Goal: Complete application form: Complete application form

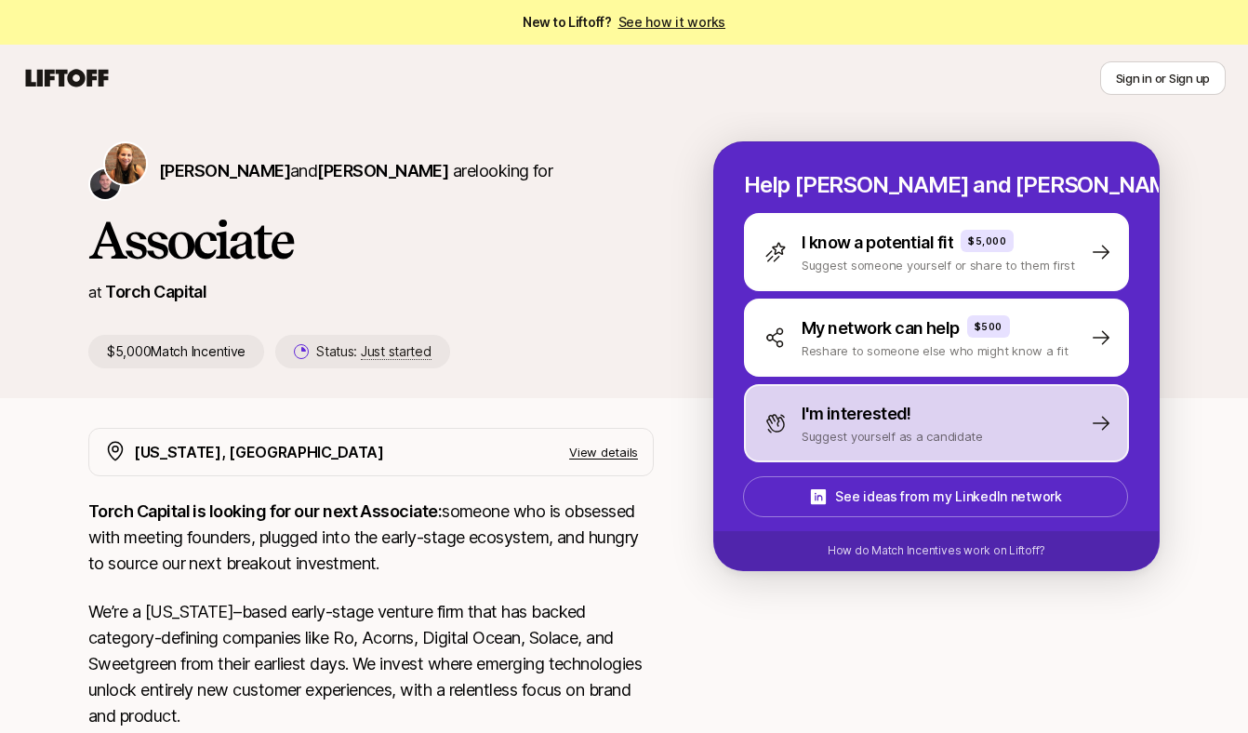
click at [908, 439] on p "Suggest yourself as a candidate" at bounding box center [891, 436] width 181 height 19
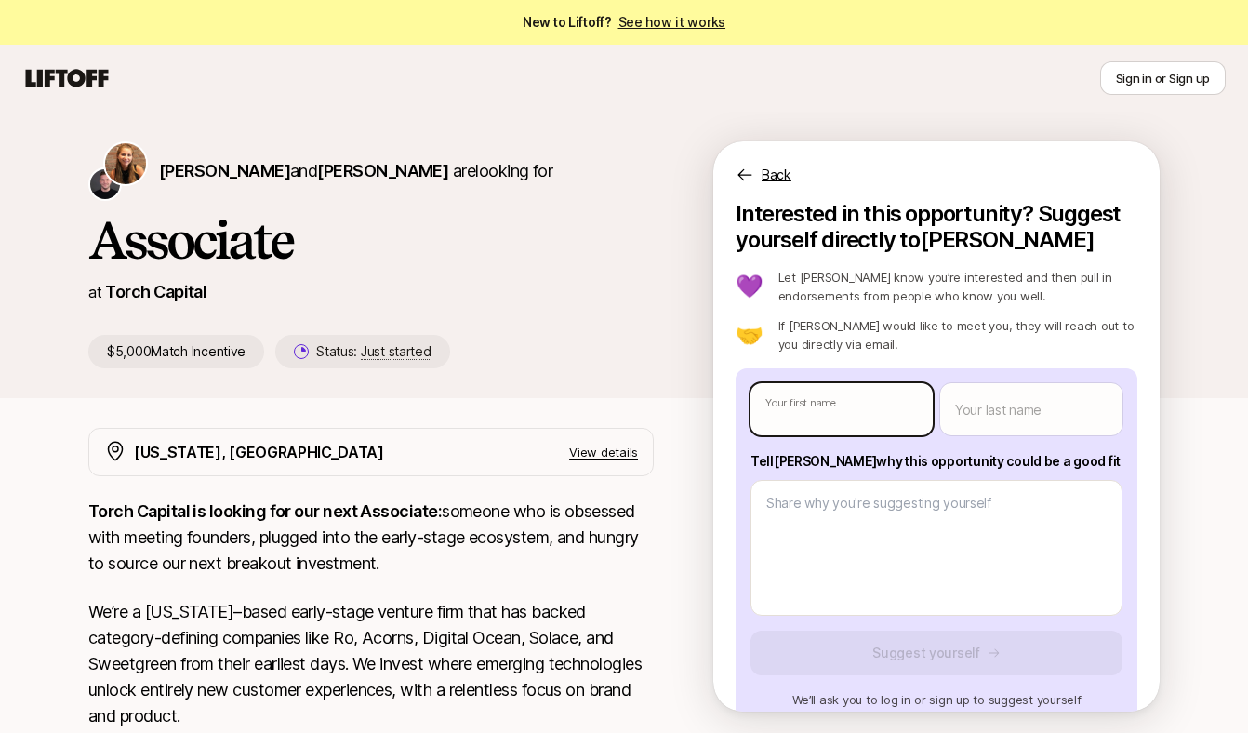
type textarea "x"
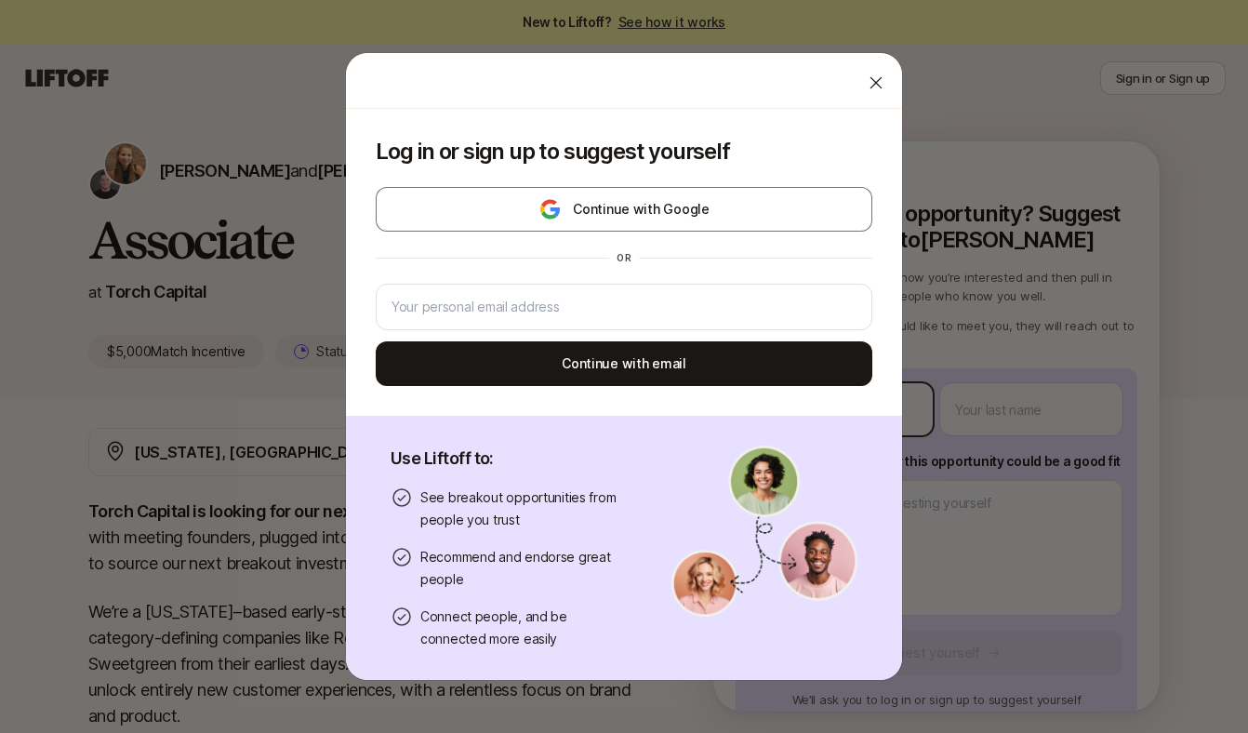
click at [860, 403] on body "New to Liftoff? See how it works Sign in or Sign up Sign in or Sign up [PERSON_…" at bounding box center [624, 366] width 1248 height 733
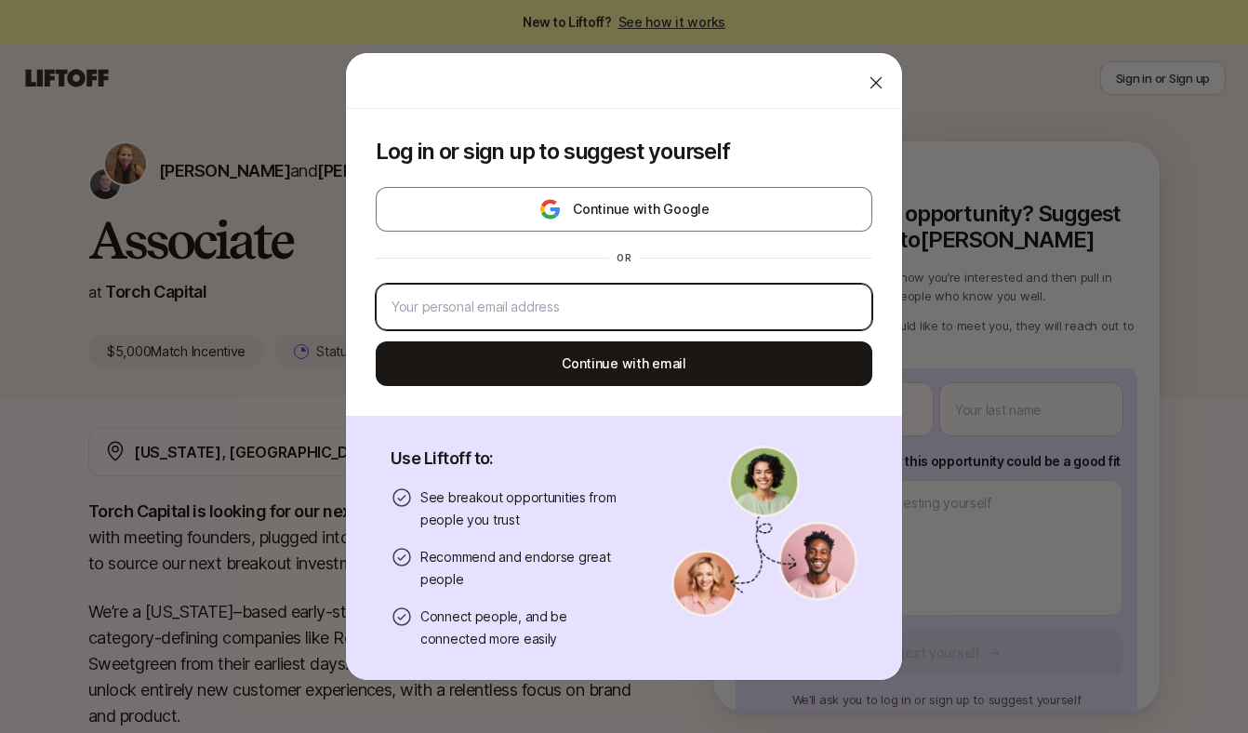
type input "[EMAIL_ADDRESS][DOMAIN_NAME]"
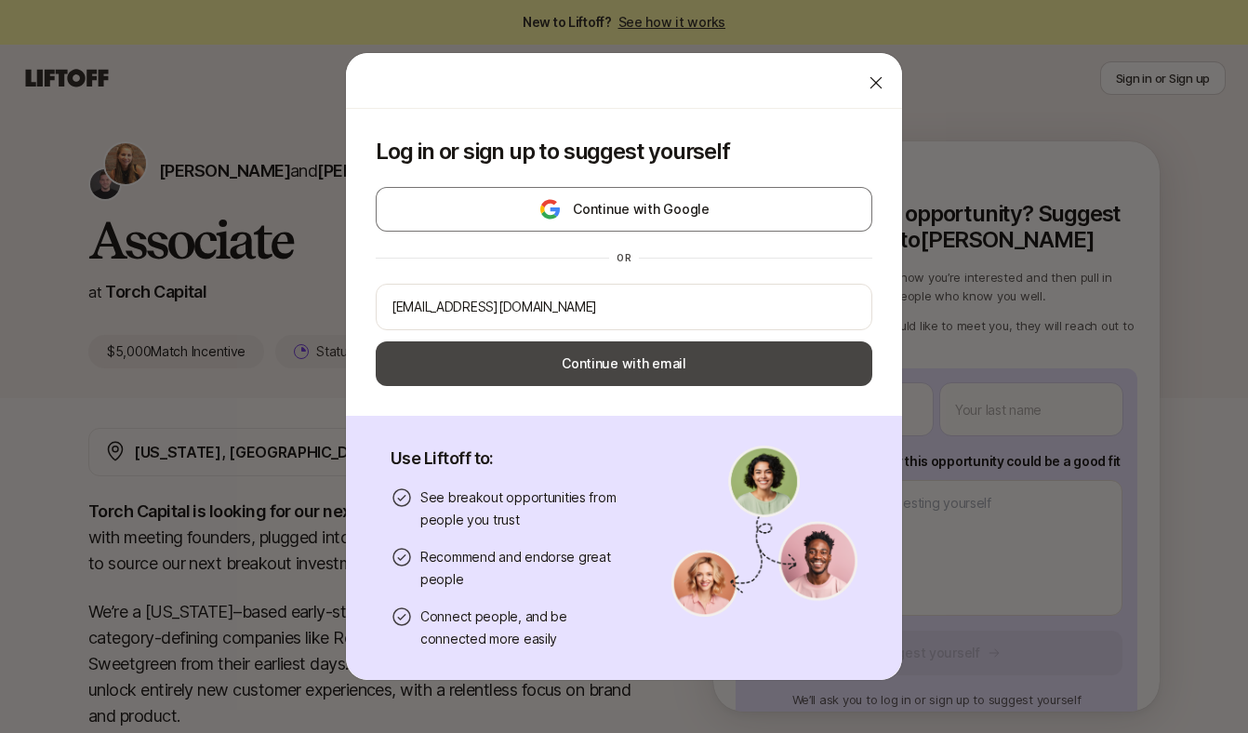
click at [711, 357] on button "Continue with email" at bounding box center [624, 363] width 496 height 45
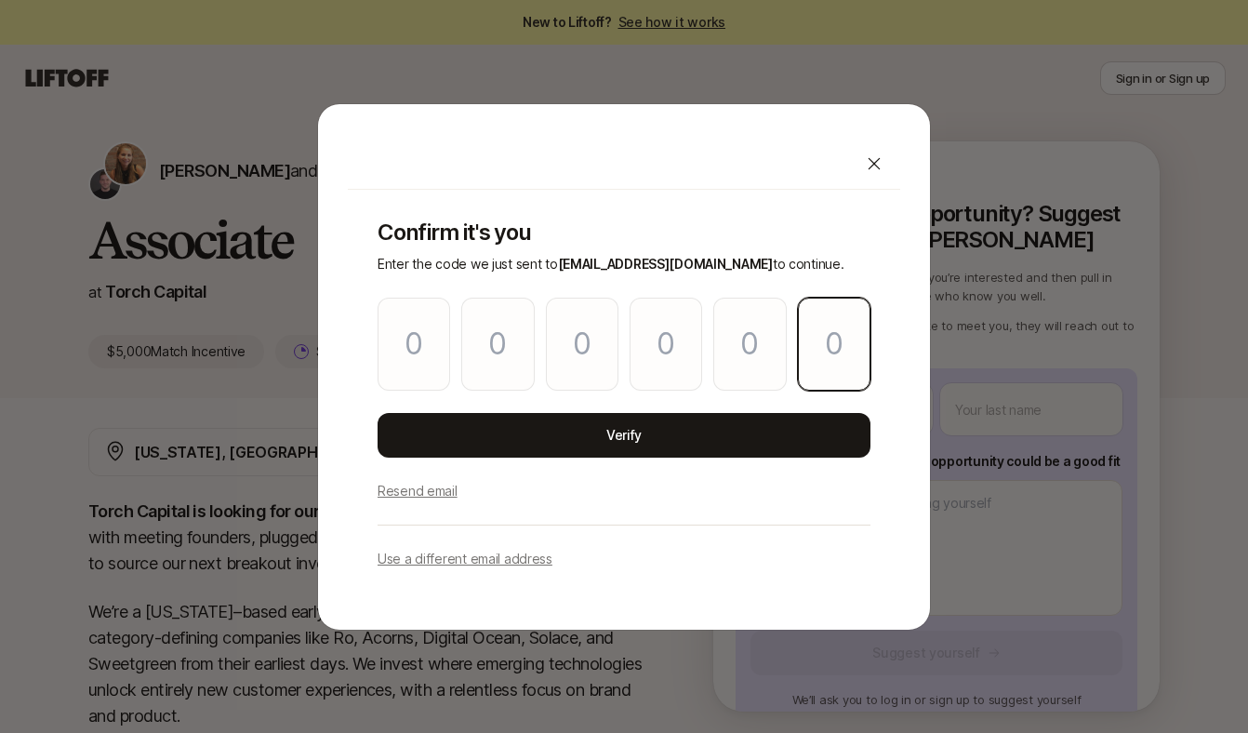
paste input "2"
type input "5"
type input "1"
type input "6"
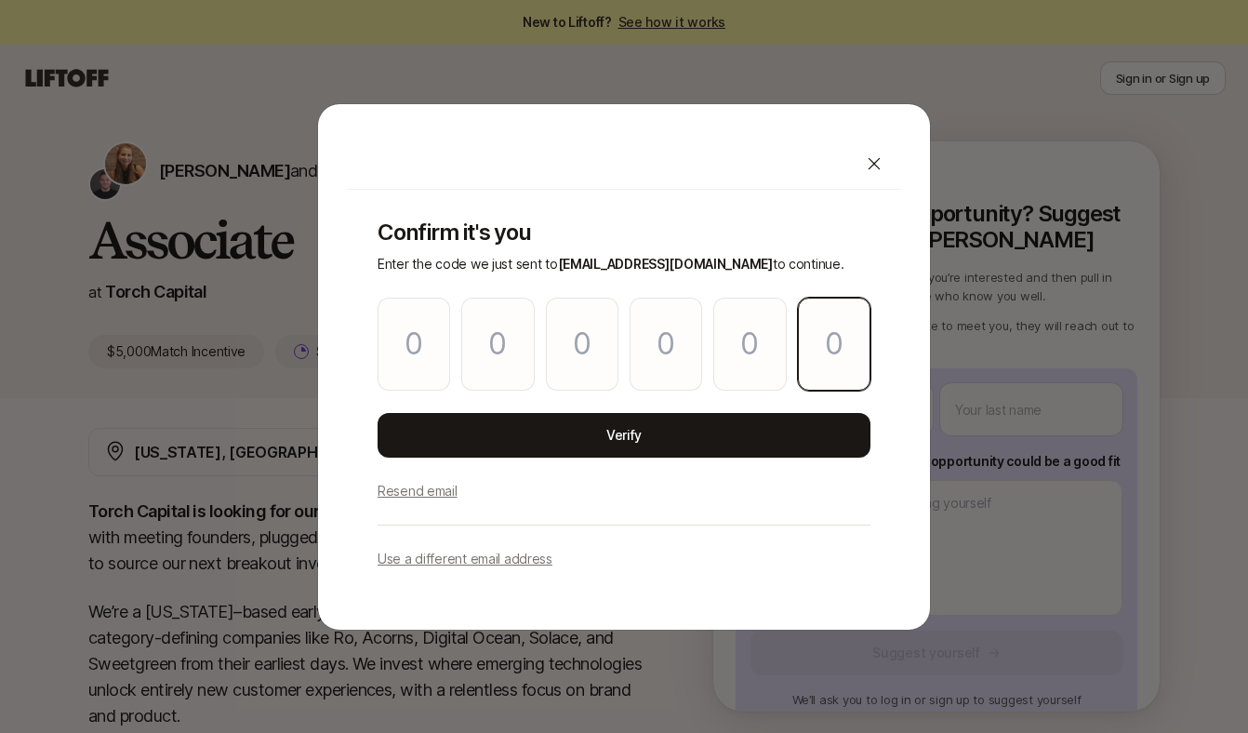
type input "4"
type input "2"
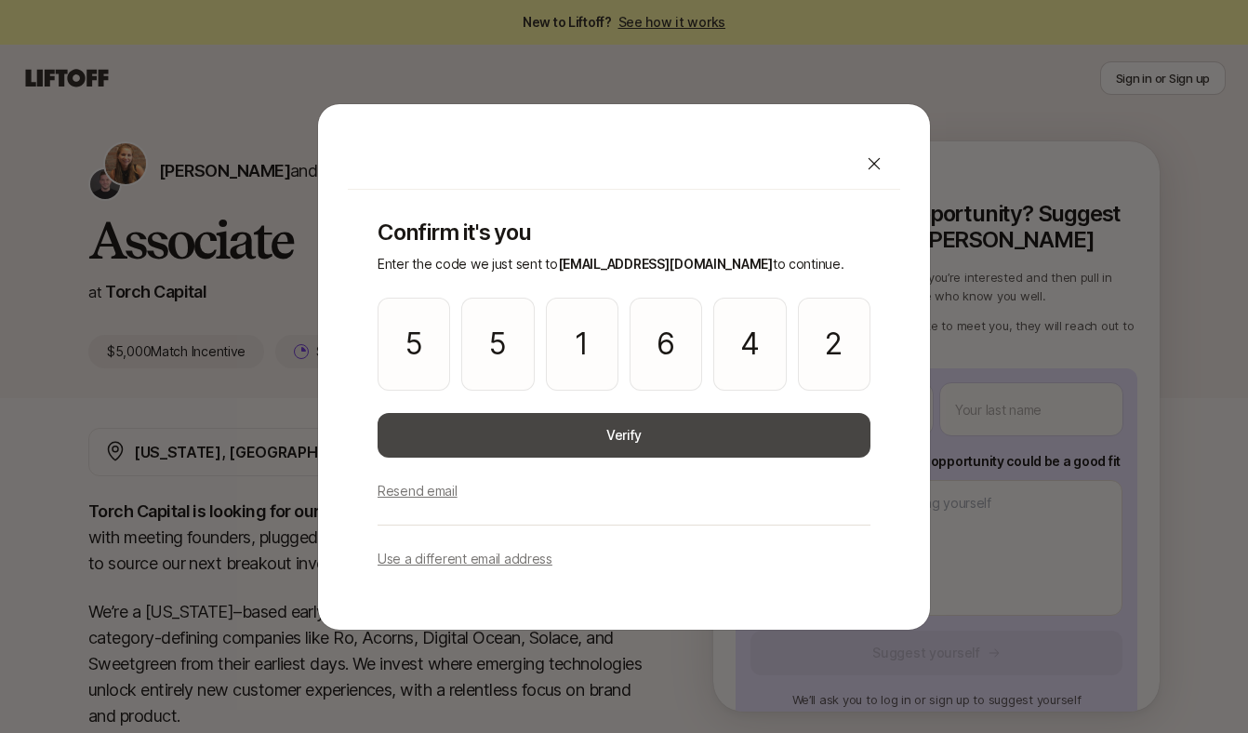
click at [786, 435] on button "Verify" at bounding box center [623, 435] width 493 height 45
